Goal: Browse casually: Explore the website without a specific task or goal

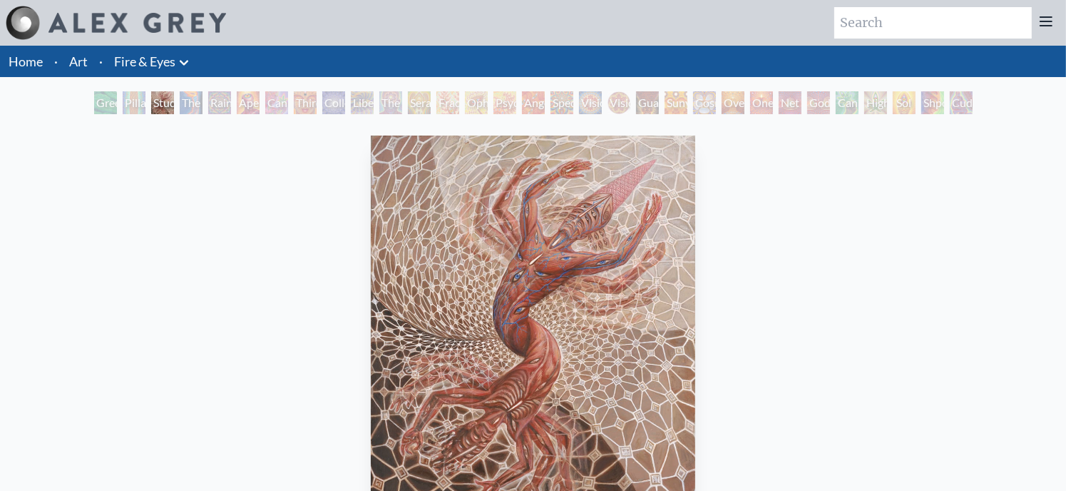
click at [615, 102] on div "Vision Crystal Tondo" at bounding box center [618, 102] width 23 height 23
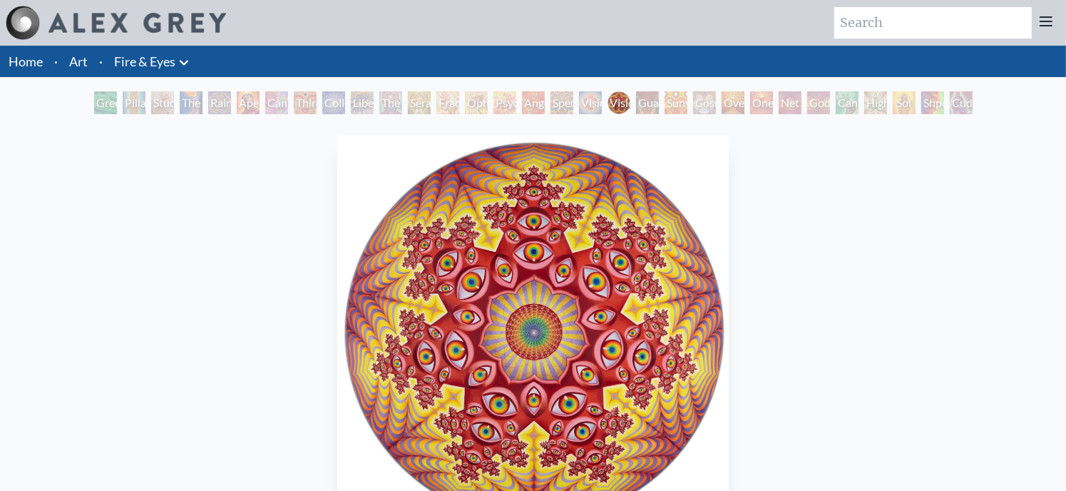
click at [648, 105] on div "Guardian of Infinite Vision" at bounding box center [647, 102] width 23 height 23
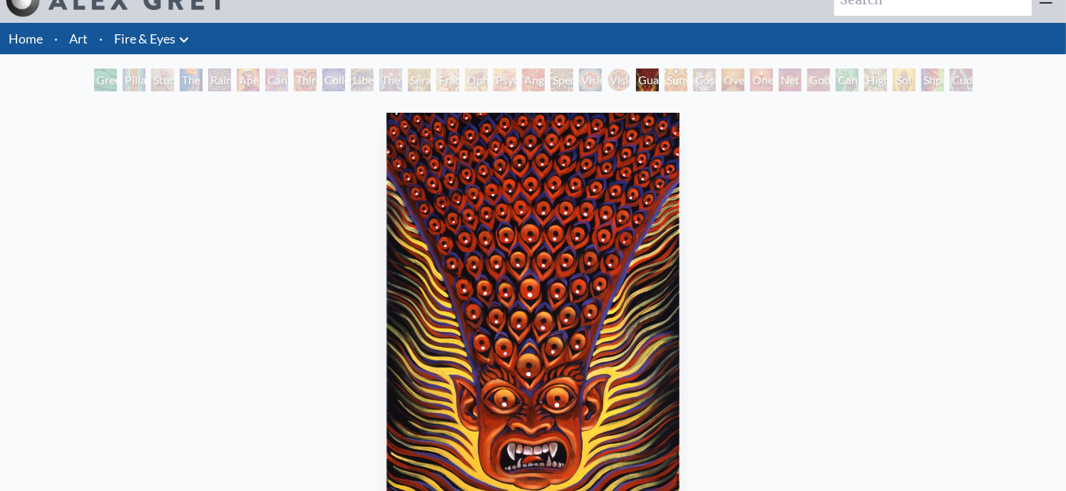
scroll to position [17, 0]
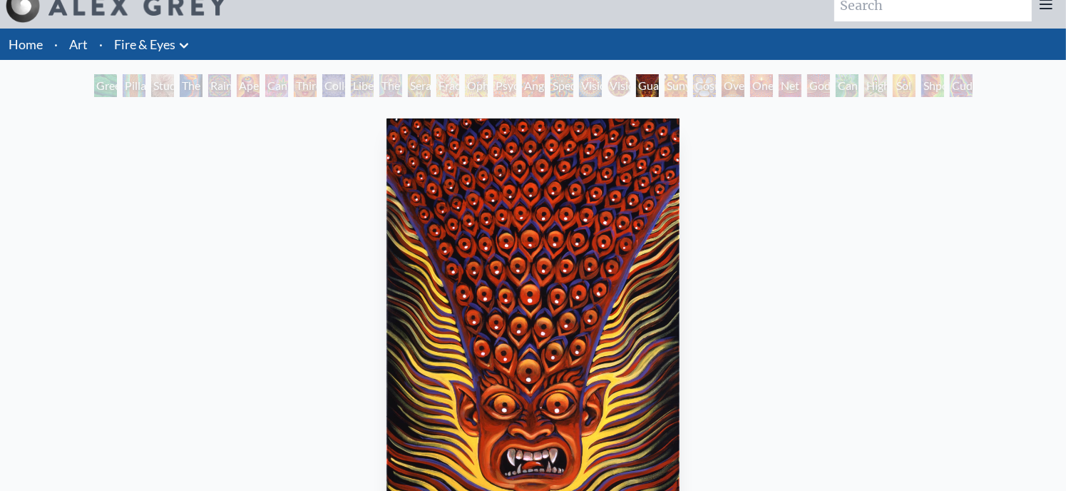
click at [664, 84] on div "Sunyata" at bounding box center [675, 85] width 23 height 23
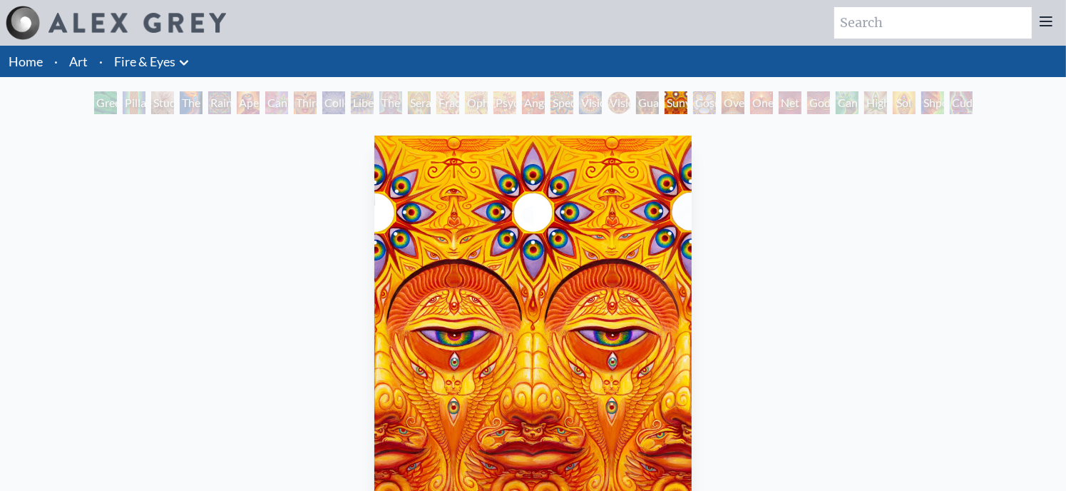
click at [694, 102] on div "Cosmic Elf" at bounding box center [704, 102] width 23 height 23
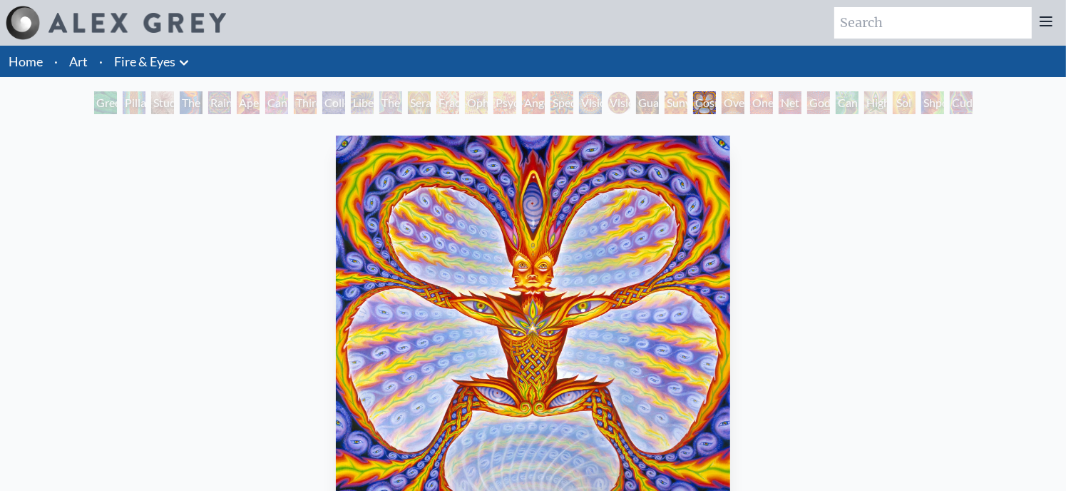
click at [724, 104] on div "Oversoul" at bounding box center [733, 102] width 23 height 23
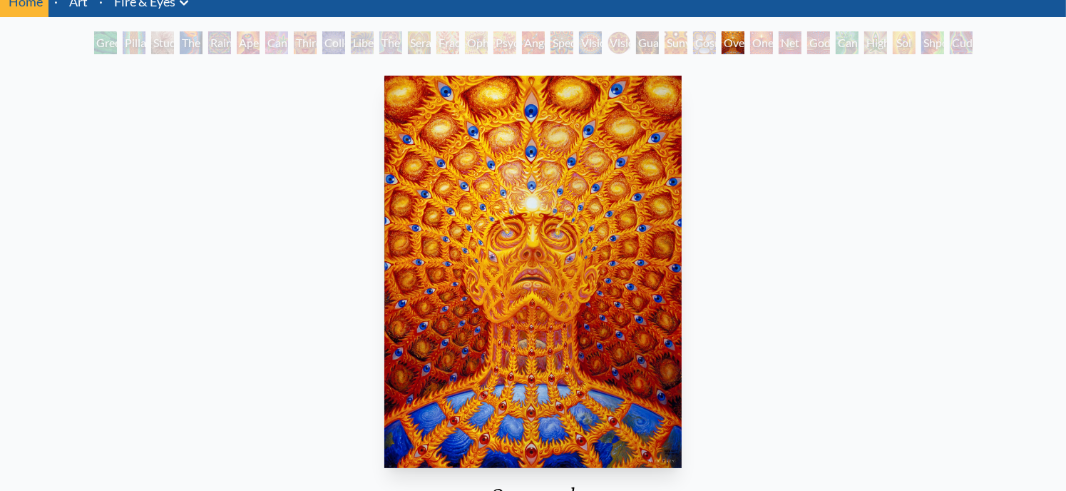
scroll to position [50, 0]
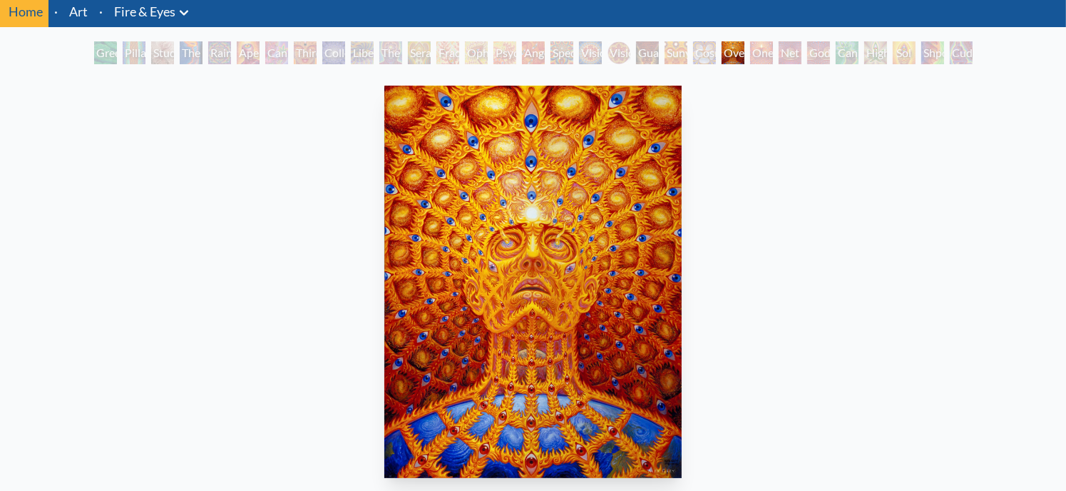
click at [754, 52] on div "One" at bounding box center [761, 52] width 23 height 23
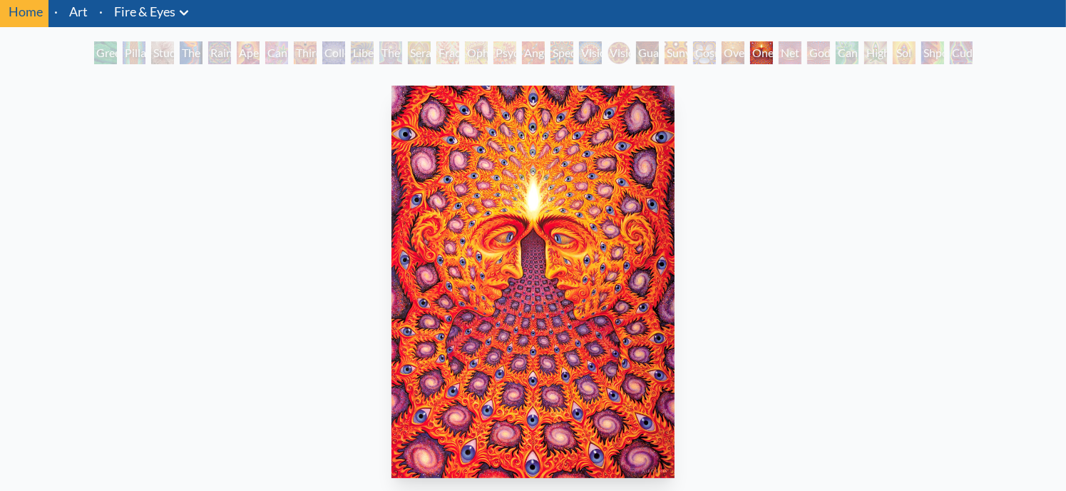
click at [784, 54] on div "Net of Being" at bounding box center [790, 52] width 23 height 23
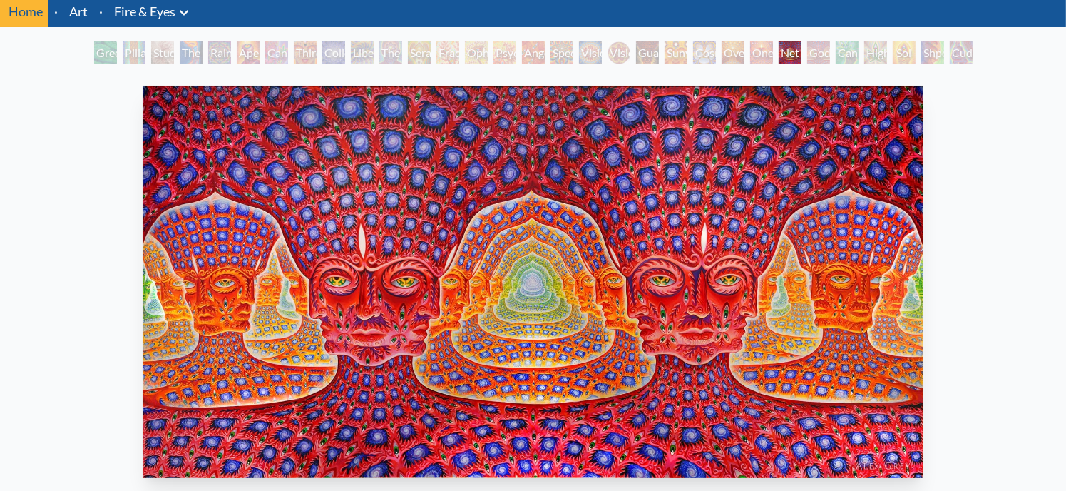
click at [816, 46] on div "Godself" at bounding box center [818, 52] width 23 height 23
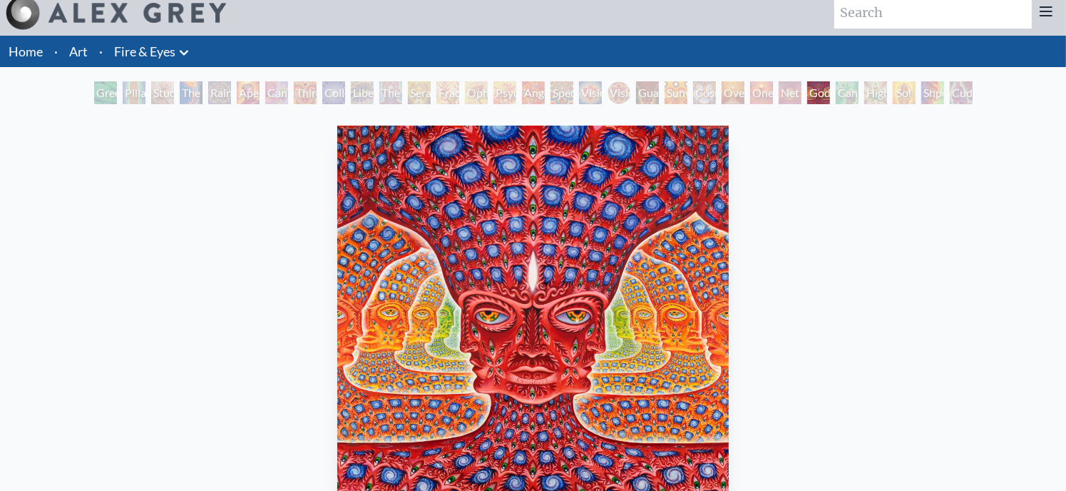
scroll to position [6, 0]
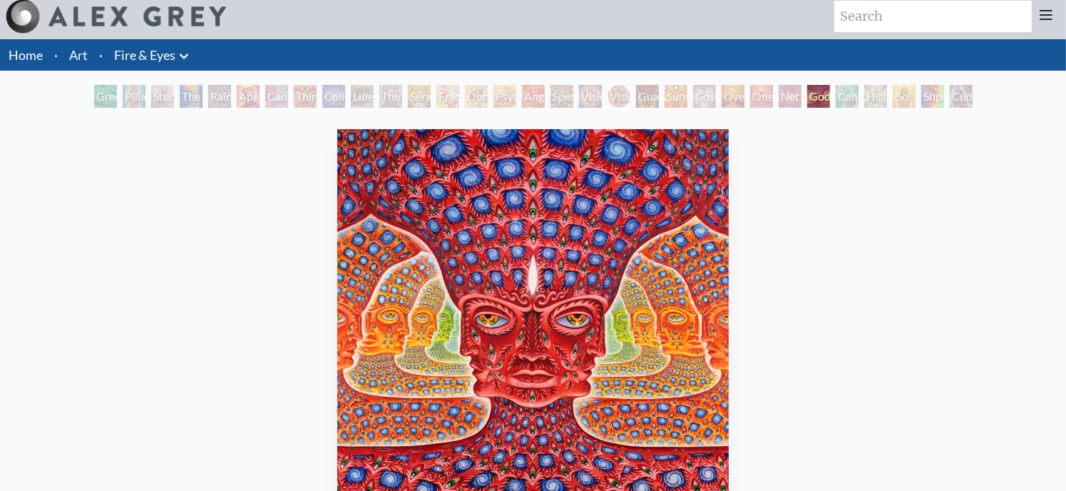
click at [801, 95] on div "Net of Being" at bounding box center [790, 96] width 23 height 23
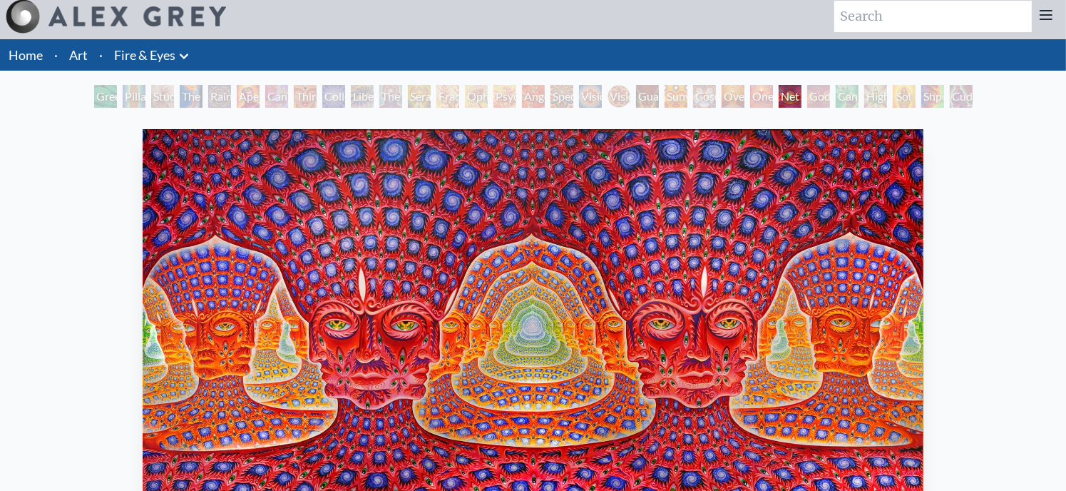
click at [807, 99] on div "Godself" at bounding box center [818, 96] width 23 height 23
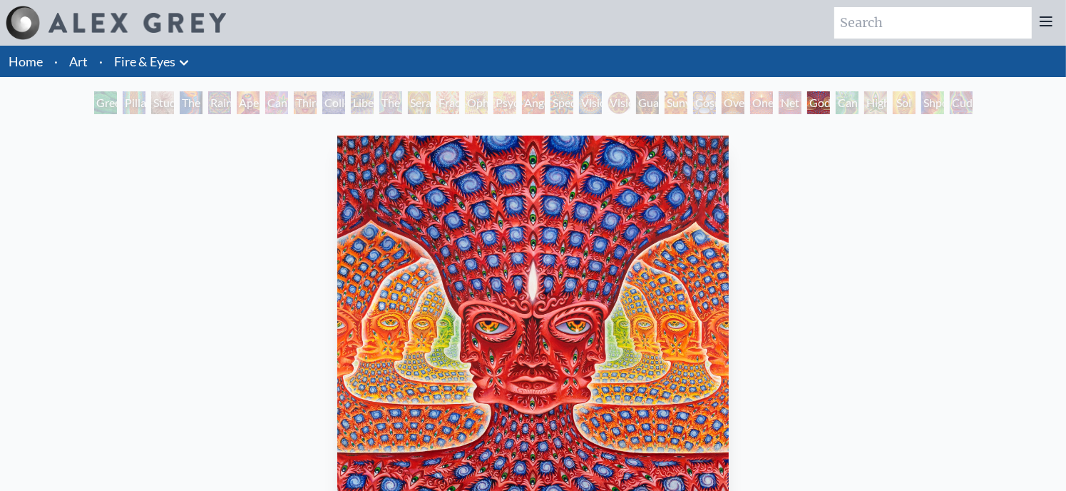
click at [841, 104] on div "Cannafist" at bounding box center [847, 102] width 23 height 23
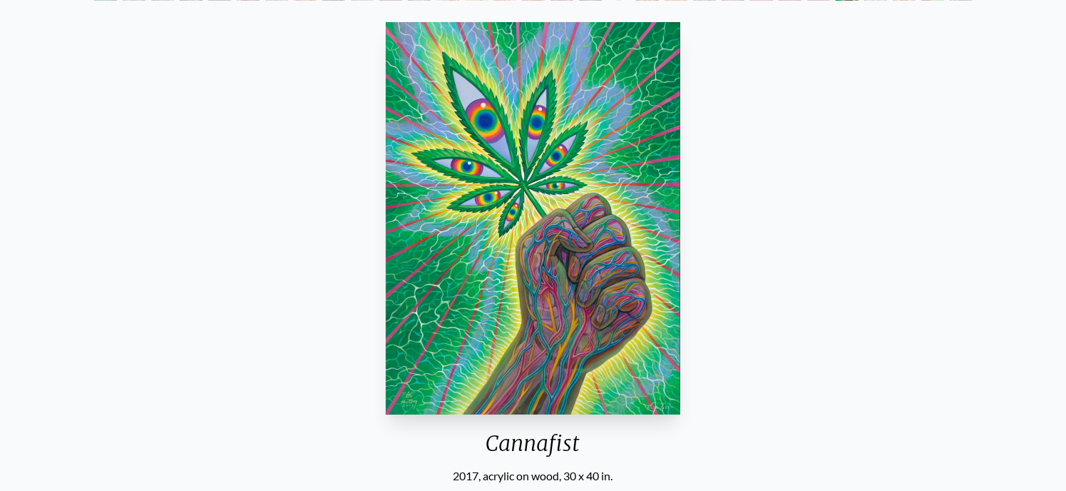
scroll to position [78, 0]
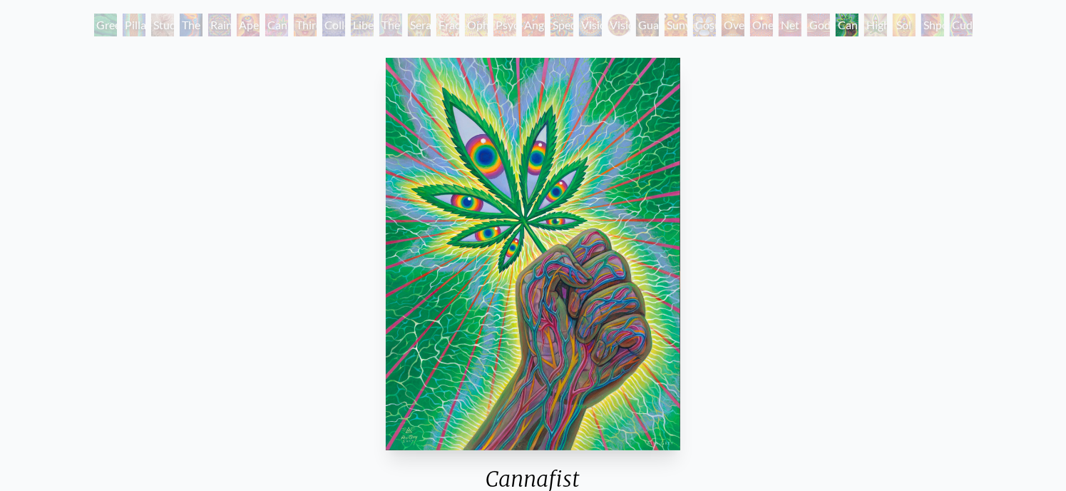
click at [871, 22] on div "Higher Vision" at bounding box center [875, 25] width 23 height 23
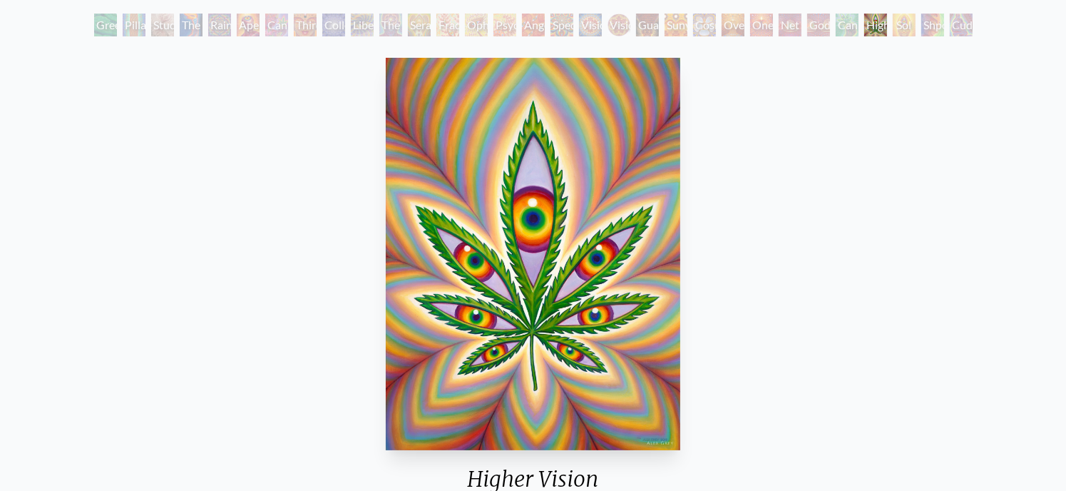
click at [898, 26] on div "Sol Invictus" at bounding box center [904, 25] width 23 height 23
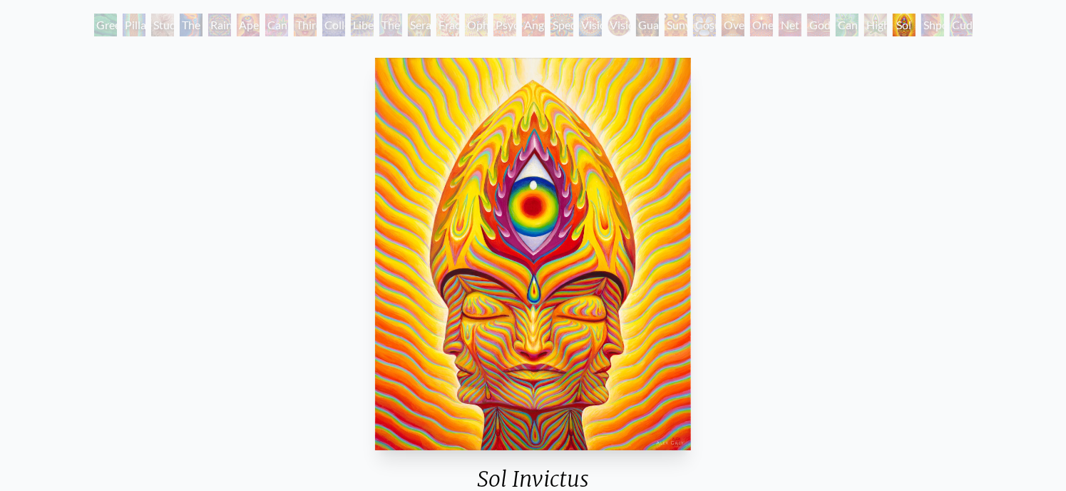
click at [926, 27] on div "Shpongled" at bounding box center [932, 25] width 23 height 23
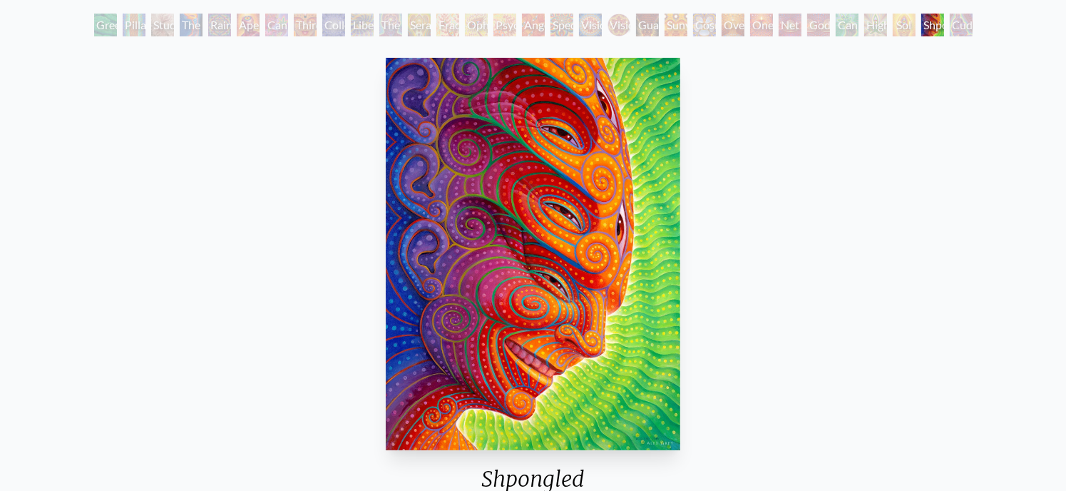
click at [952, 28] on div "Cuddle" at bounding box center [961, 25] width 23 height 23
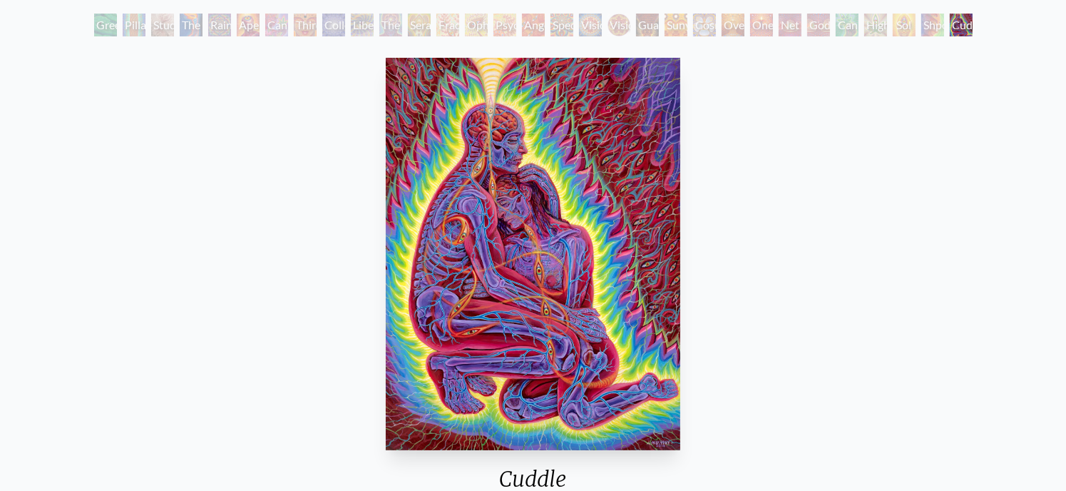
click at [1013, 21] on div "Green Hand Pillar of Awareness Study for the Great Turn The Torch Rainbow Eye R…" at bounding box center [533, 27] width 1066 height 27
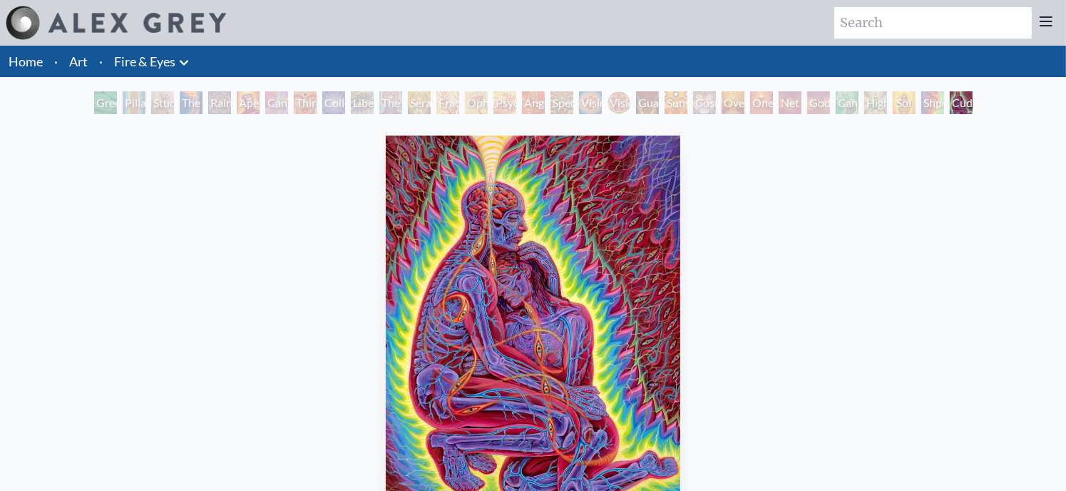
click at [185, 58] on icon at bounding box center [183, 62] width 17 height 17
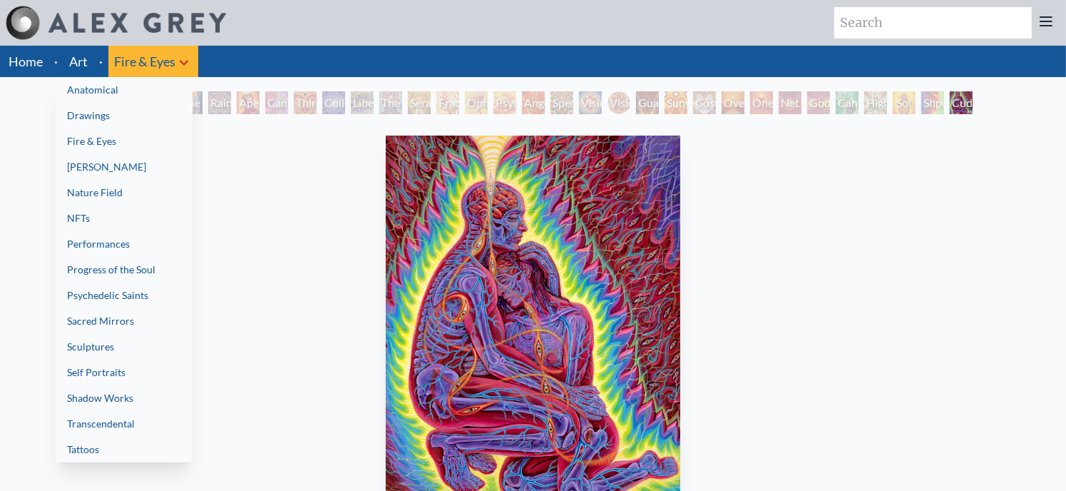
click at [139, 397] on link "Shadow Works" at bounding box center [124, 398] width 137 height 26
